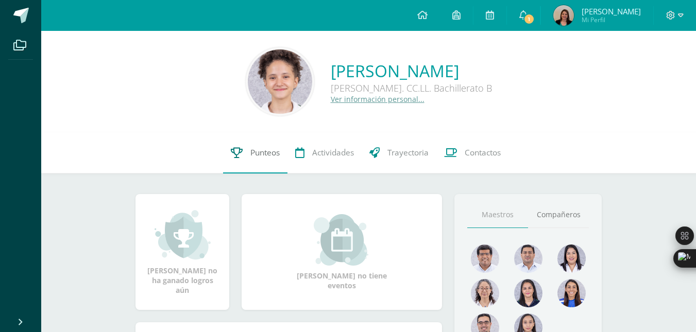
click at [234, 165] on link "Punteos" at bounding box center [255, 152] width 64 height 41
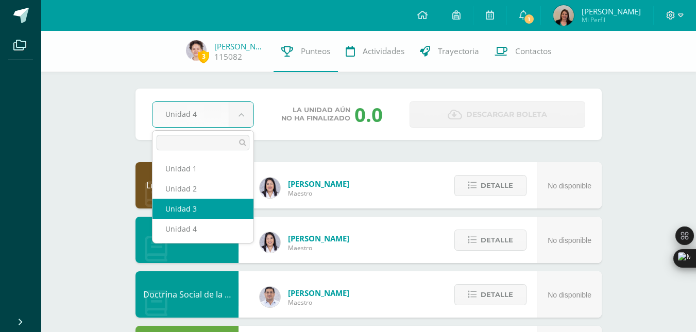
select select "Unidad 3"
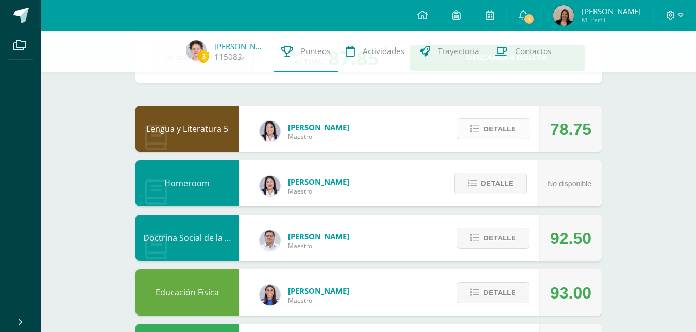
click at [515, 127] on span "Detalle" at bounding box center [499, 129] width 32 height 19
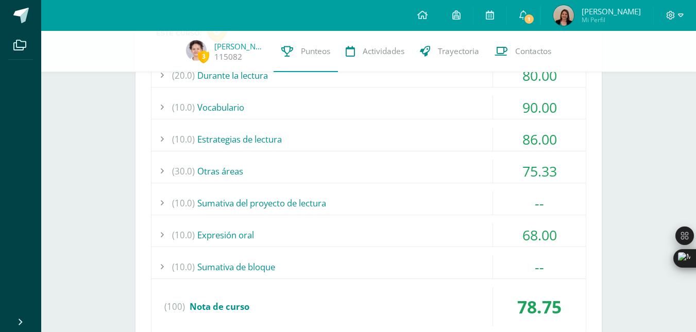
scroll to position [203, 0]
click at [344, 166] on div "(30.0) Otras áreas" at bounding box center [368, 170] width 434 height 23
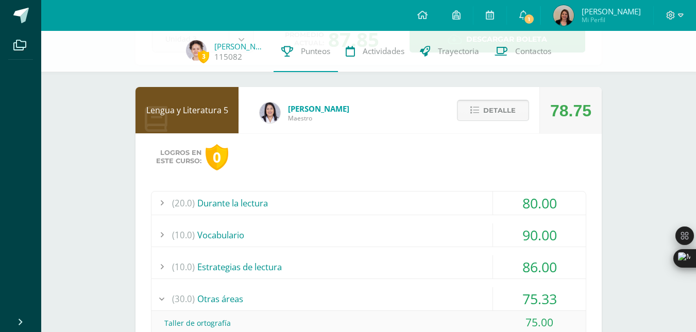
scroll to position [75, 0]
click at [505, 112] on span "Detalle" at bounding box center [499, 110] width 32 height 19
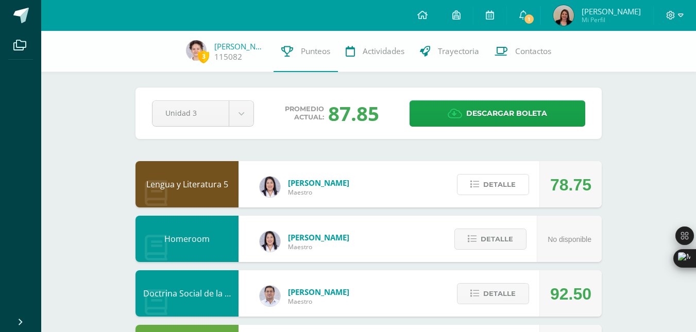
scroll to position [0, 0]
